Goal: Information Seeking & Learning: Understand process/instructions

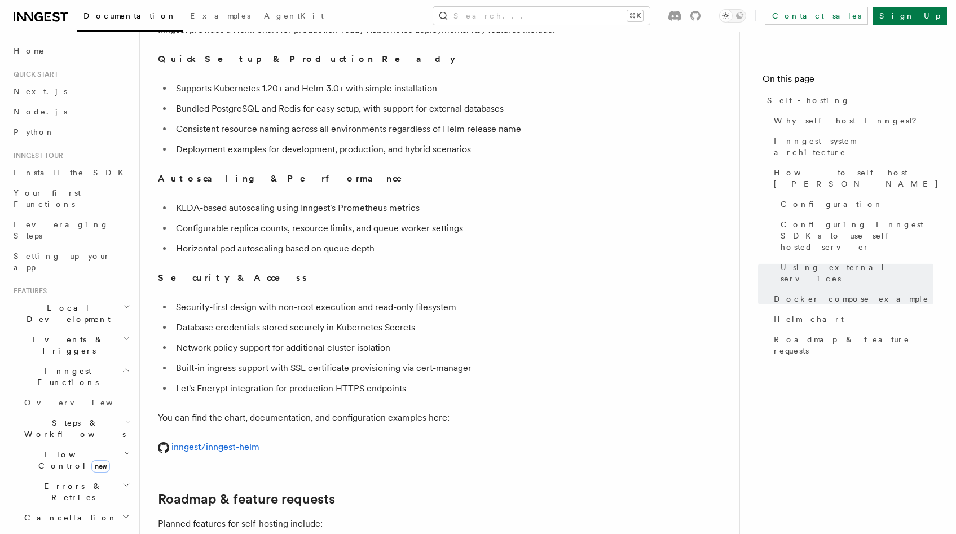
scroll to position [4320, 0]
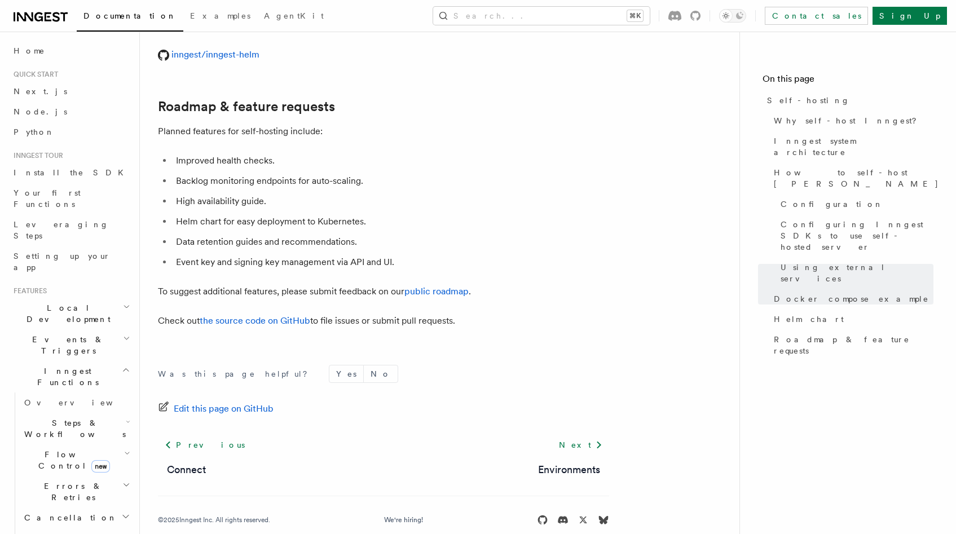
click at [230, 153] on li "Improved health checks." at bounding box center [391, 161] width 437 height 16
click at [184, 192] on ul "Improved health checks. Backlog monitoring endpoints for auto-scaling. High ava…" at bounding box center [383, 211] width 451 height 117
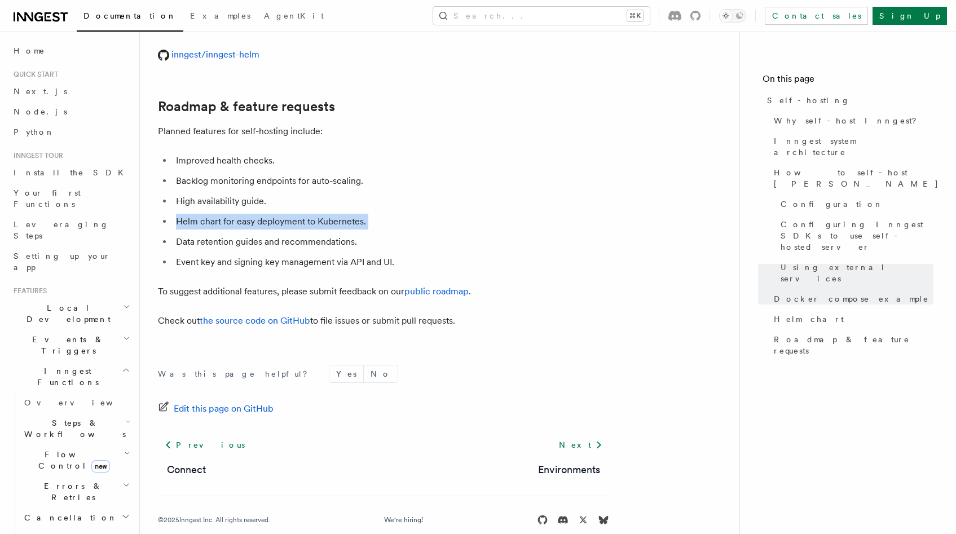
click at [184, 192] on ul "Improved health checks. Backlog monitoring endpoints for auto-scaling. High ava…" at bounding box center [383, 211] width 451 height 117
click at [188, 214] on li "Helm chart for easy deployment to Kubernetes." at bounding box center [391, 222] width 437 height 16
click at [198, 254] on li "Event key and signing key management via API and UI." at bounding box center [391, 262] width 437 height 16
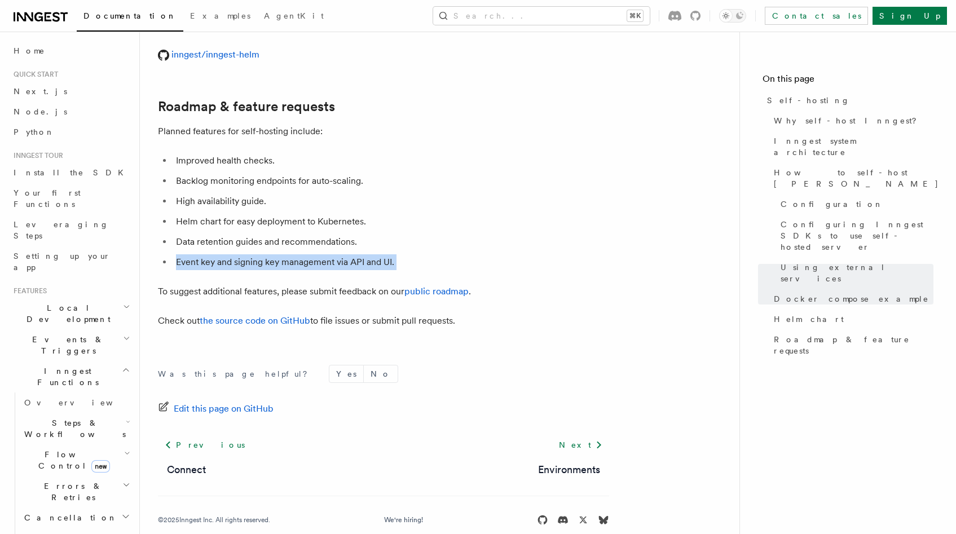
click at [198, 254] on li "Event key and signing key management via API and UI." at bounding box center [391, 262] width 437 height 16
